Goal: Obtain resource: Download file/media

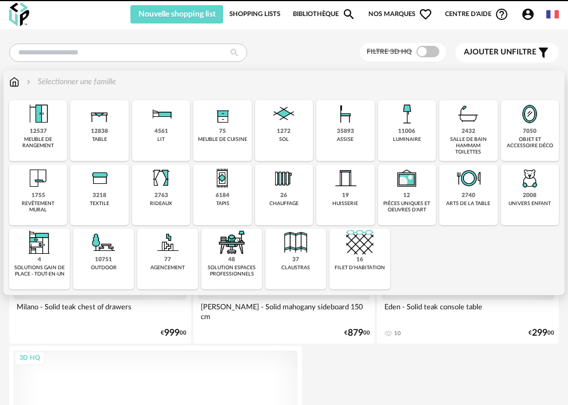
click at [290, 137] on div "1272 sol" at bounding box center [284, 130] width 58 height 61
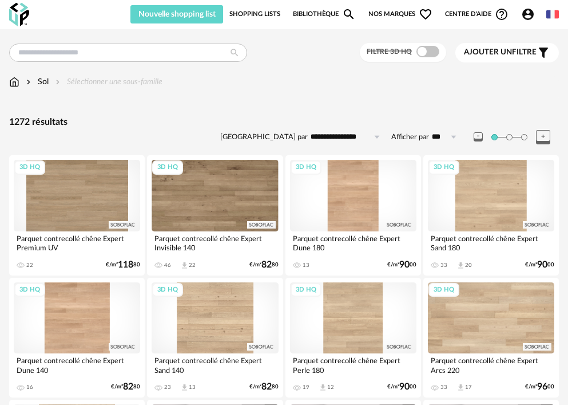
click at [527, 58] on div "Ajouter un filtre s Filter icon" at bounding box center [507, 53] width 86 height 14
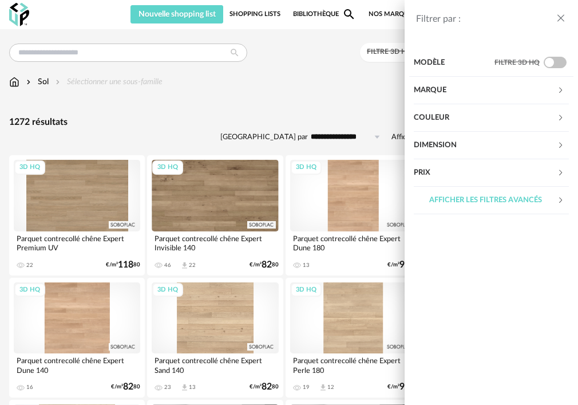
click at [432, 113] on div "Couleur" at bounding box center [485, 117] width 143 height 27
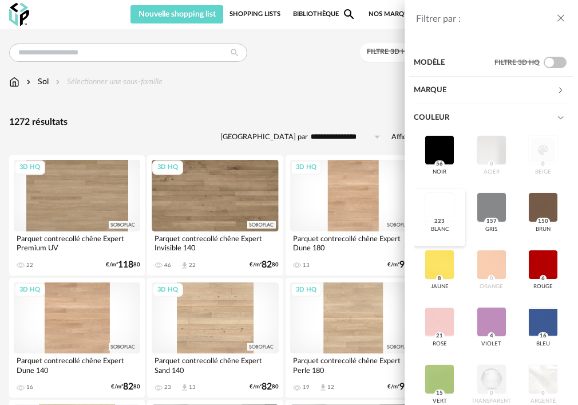
click at [455, 216] on div at bounding box center [440, 207] width 30 height 30
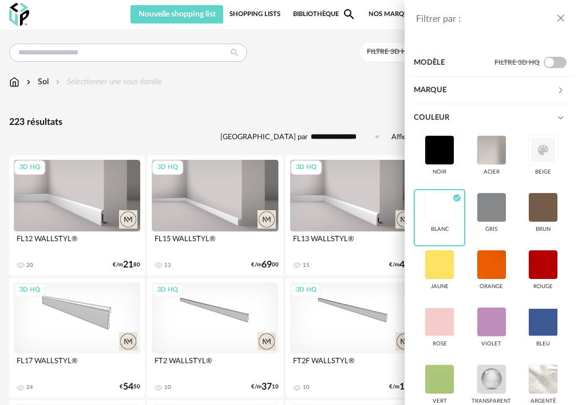
click at [557, 89] on icon at bounding box center [560, 89] width 7 height 7
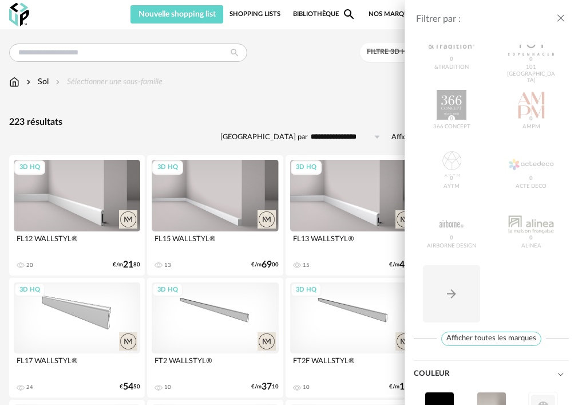
scroll to position [114, 0]
click at [498, 339] on span "Afficher toutes les marques" at bounding box center [491, 338] width 100 height 14
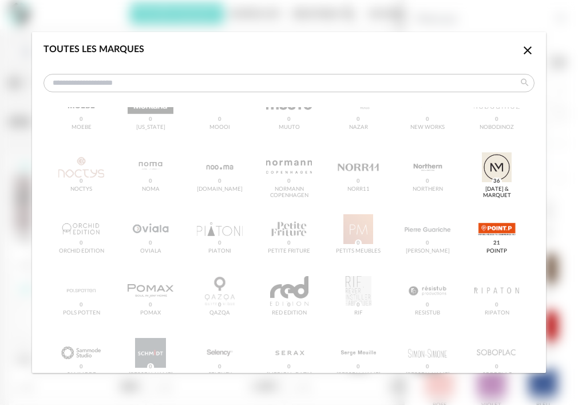
scroll to position [973, 0]
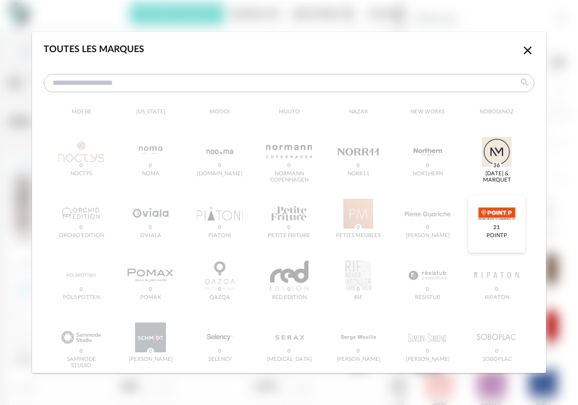
click at [484, 222] on div "dialog" at bounding box center [496, 214] width 45 height 30
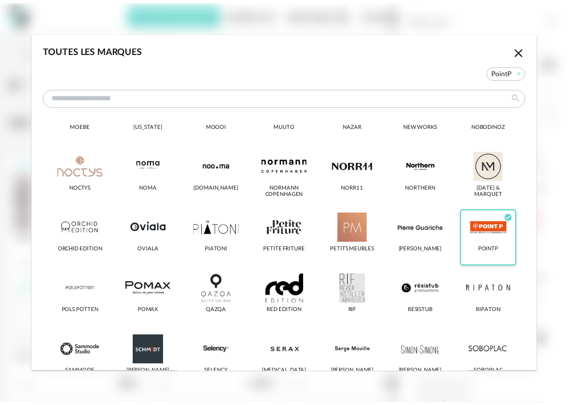
scroll to position [987, 0]
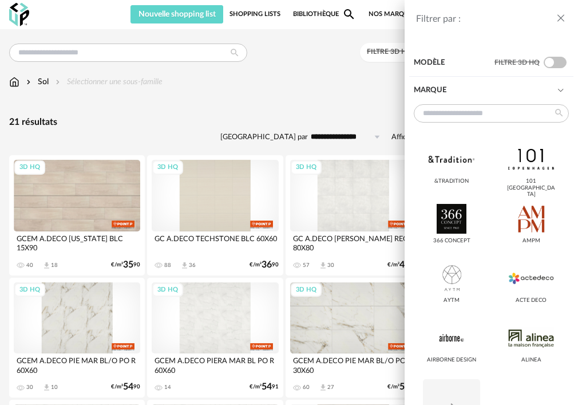
click at [327, 90] on div "Filtrer par : Modèle Filtre 3D HQ Marque &tradition 101 Copenhagen 366 Concept …" at bounding box center [289, 202] width 578 height 405
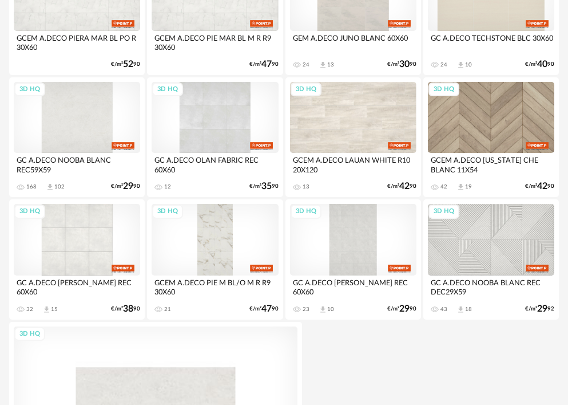
scroll to position [444, 0]
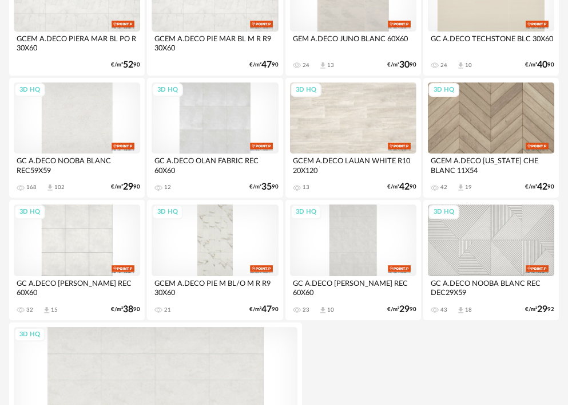
click at [73, 118] on div "3D HQ" at bounding box center [77, 117] width 127 height 71
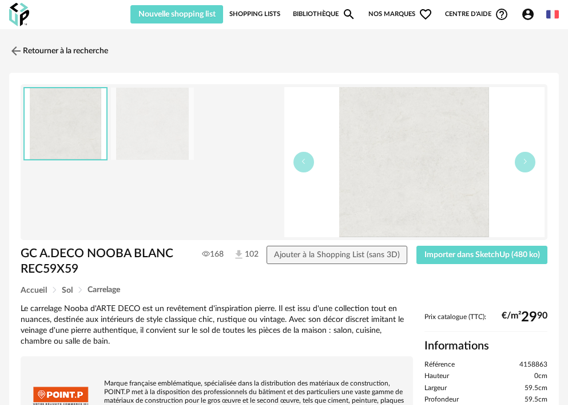
click at [153, 131] on img at bounding box center [152, 124] width 83 height 73
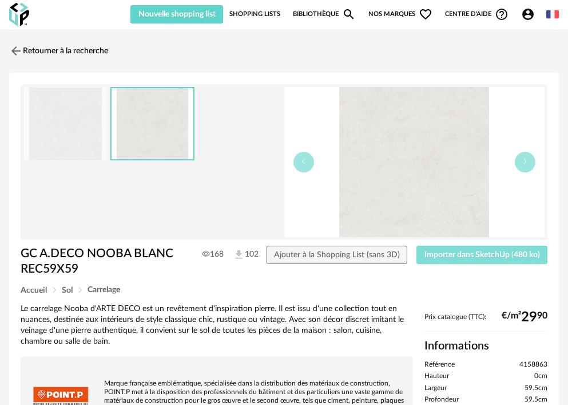
click at [453, 254] on span "Importer dans SketchUp (480 ko)" at bounding box center [483, 255] width 116 height 8
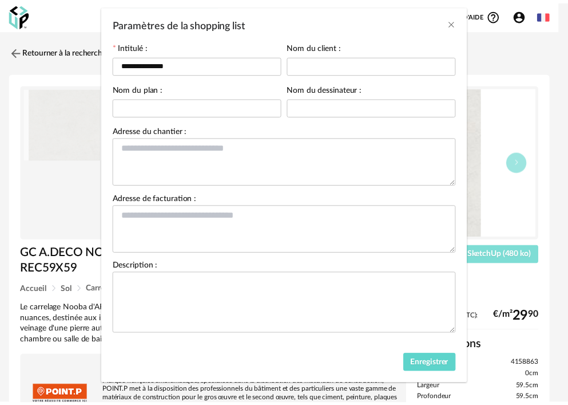
scroll to position [65, 0]
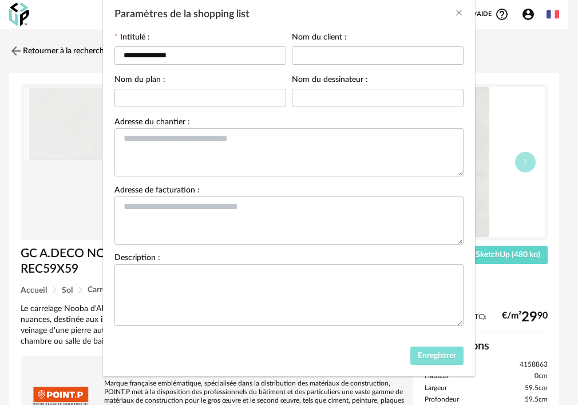
click at [418, 355] on span "Enregistrer" at bounding box center [437, 355] width 38 height 8
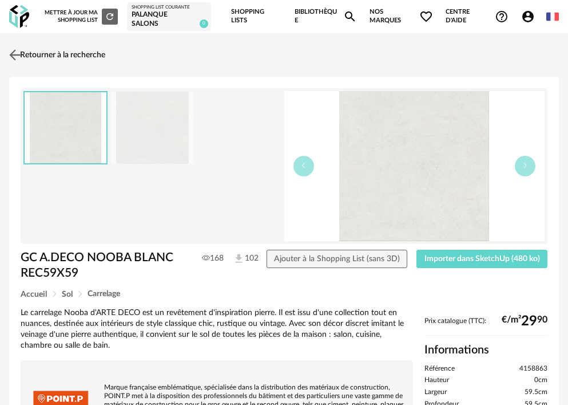
click at [84, 56] on link "Retourner à la recherche" at bounding box center [55, 54] width 99 height 25
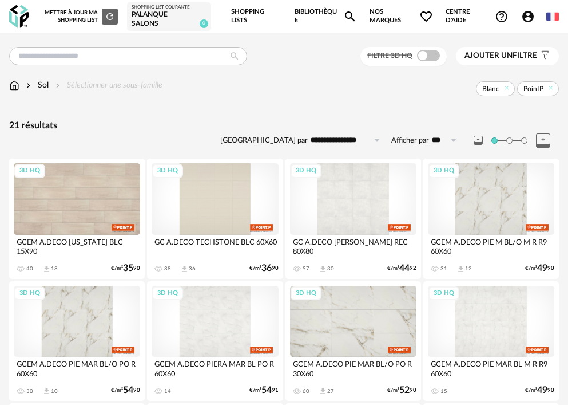
click at [504, 60] on span "Ajouter un filtre" at bounding box center [501, 56] width 73 height 10
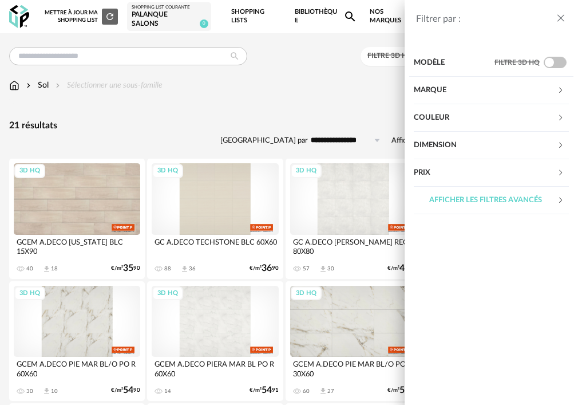
click at [457, 88] on div "Marque" at bounding box center [485, 90] width 143 height 27
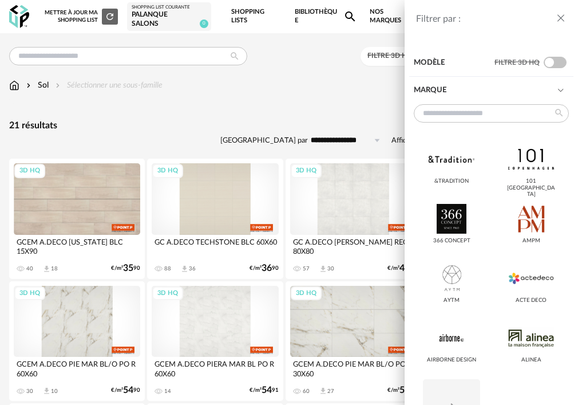
click at [562, 23] on icon "close drawer" at bounding box center [560, 18] width 11 height 11
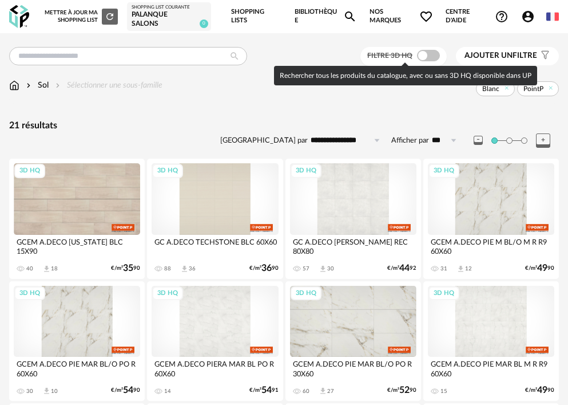
click at [433, 56] on span at bounding box center [428, 55] width 23 height 11
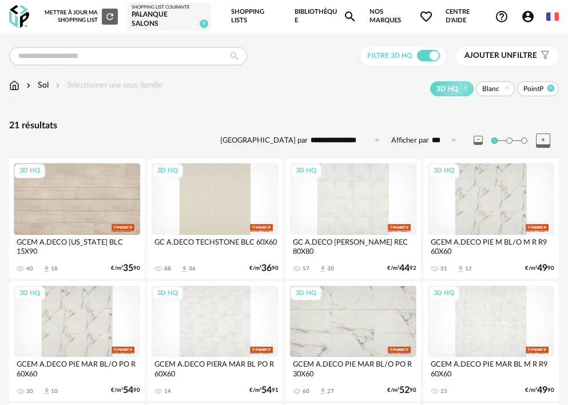
click at [554, 91] on icon at bounding box center [551, 87] width 7 height 7
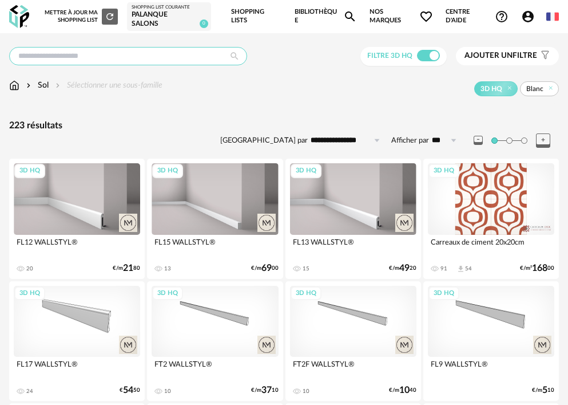
click at [72, 54] on input "text" at bounding box center [128, 56] width 238 height 18
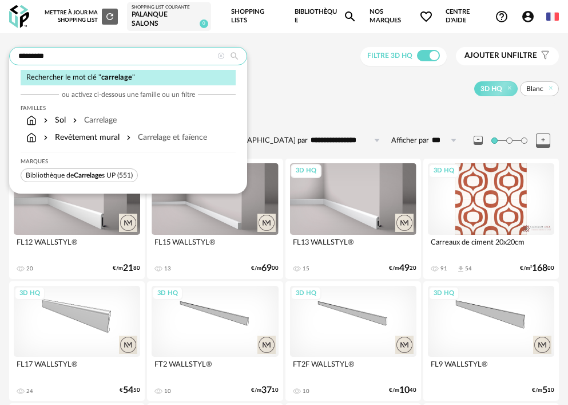
type input "*********"
type input "**********"
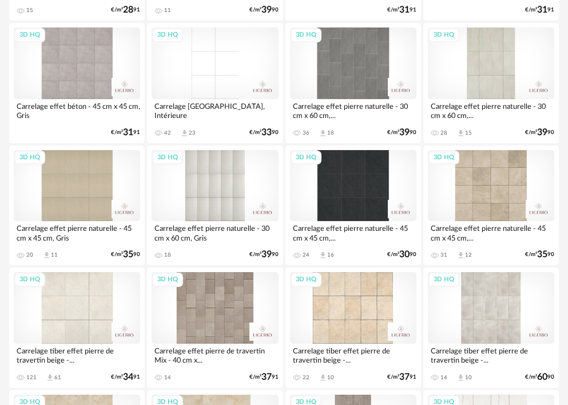
scroll to position [630, 0]
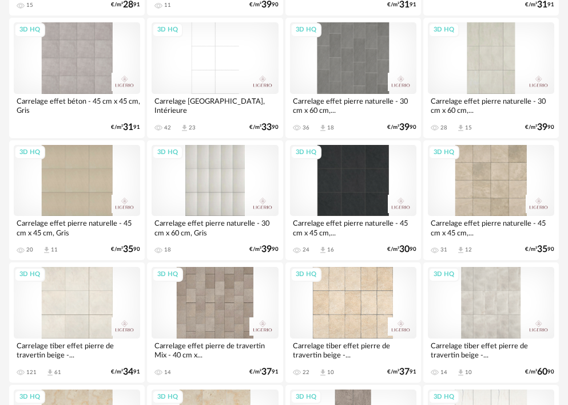
click at [211, 67] on div "3D HQ" at bounding box center [215, 57] width 127 height 71
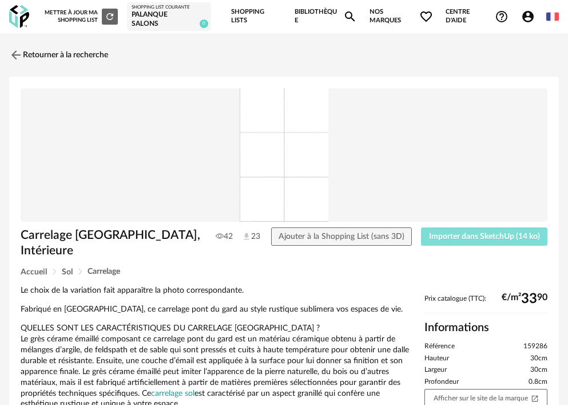
click at [465, 235] on span "Importer dans SketchUp (14 ko)" at bounding box center [484, 236] width 111 height 8
